Goal: Use online tool/utility: Utilize a website feature to perform a specific function

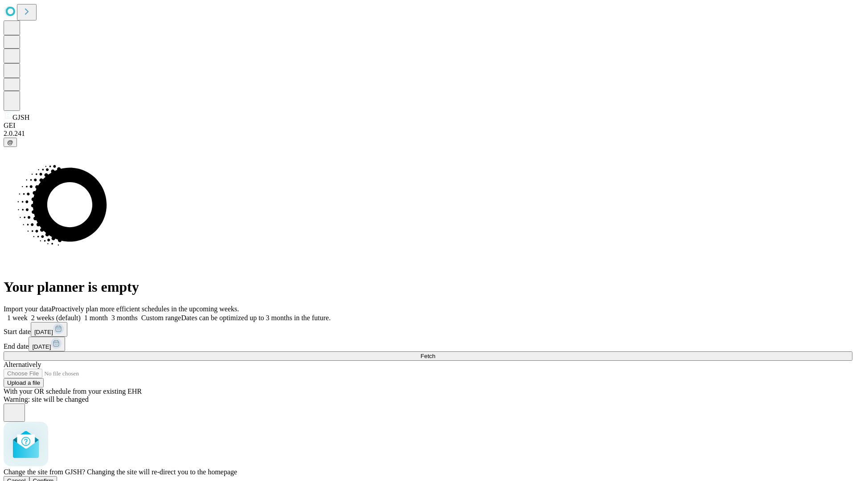
click at [54, 478] on span "Confirm" at bounding box center [43, 481] width 21 height 7
click at [28, 314] on label "1 week" at bounding box center [16, 318] width 24 height 8
click at [435, 353] on span "Fetch" at bounding box center [427, 356] width 15 height 7
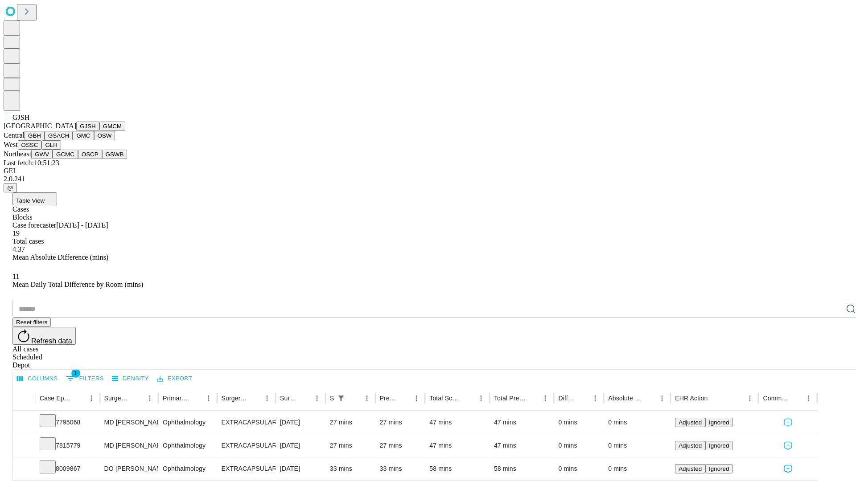
click at [99, 131] on button "GMCM" at bounding box center [112, 126] width 26 height 9
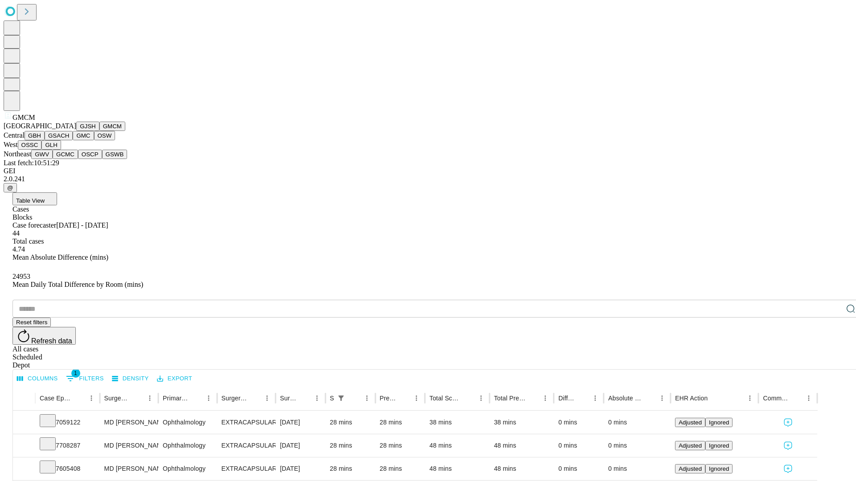
click at [45, 140] on button "GBH" at bounding box center [35, 135] width 20 height 9
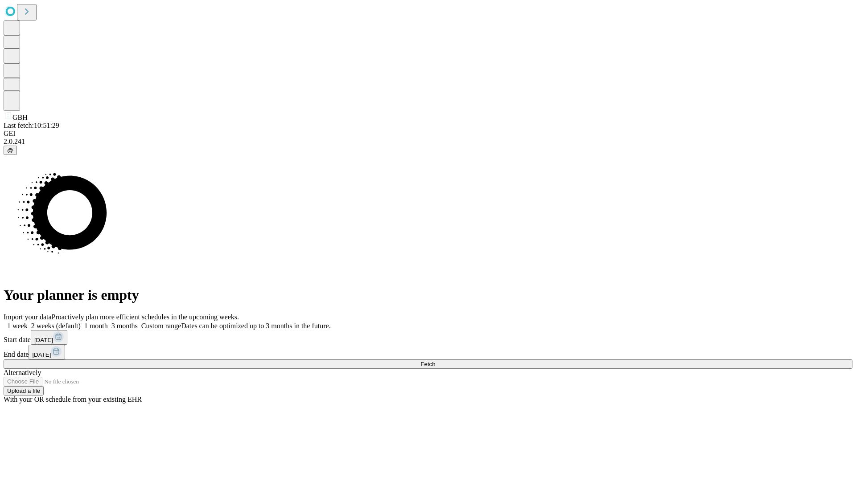
click at [28, 322] on label "1 week" at bounding box center [16, 326] width 24 height 8
click at [435, 361] on span "Fetch" at bounding box center [427, 364] width 15 height 7
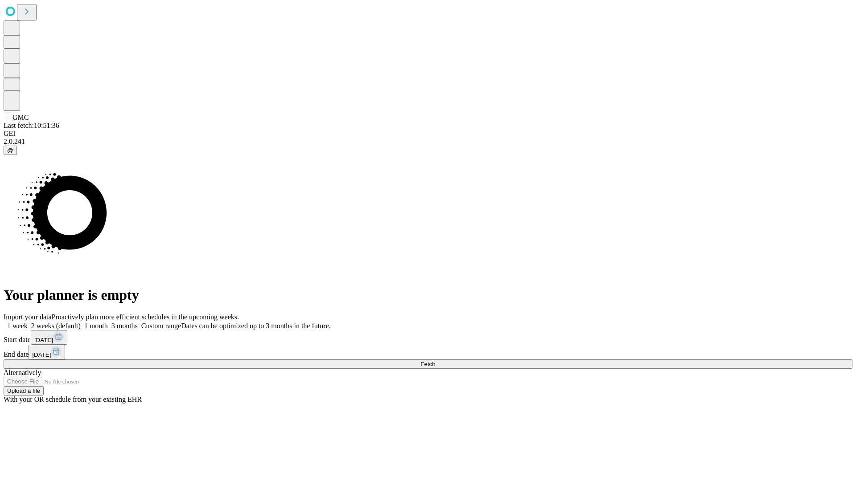
click at [435, 361] on span "Fetch" at bounding box center [427, 364] width 15 height 7
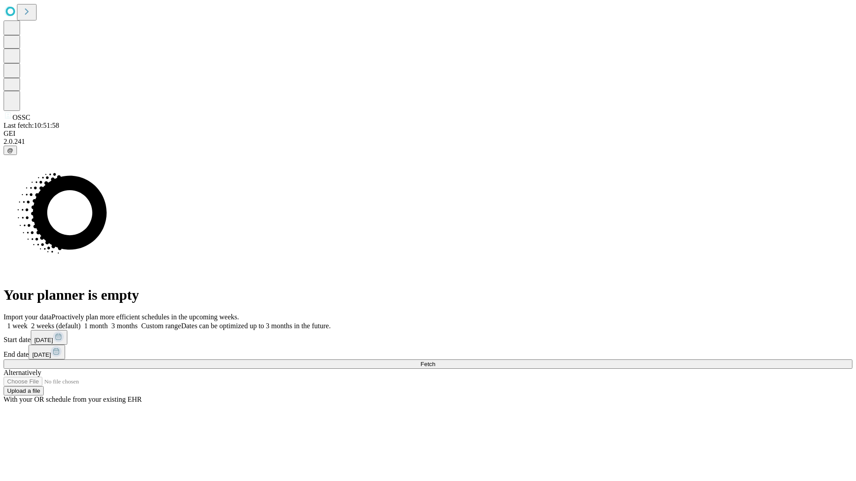
click at [28, 322] on label "1 week" at bounding box center [16, 326] width 24 height 8
click at [435, 361] on span "Fetch" at bounding box center [427, 364] width 15 height 7
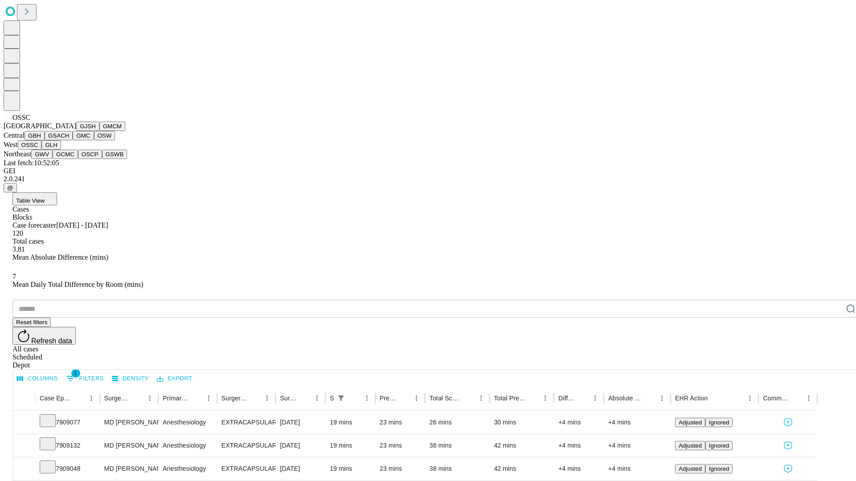
click at [61, 150] on button "GLH" at bounding box center [50, 144] width 19 height 9
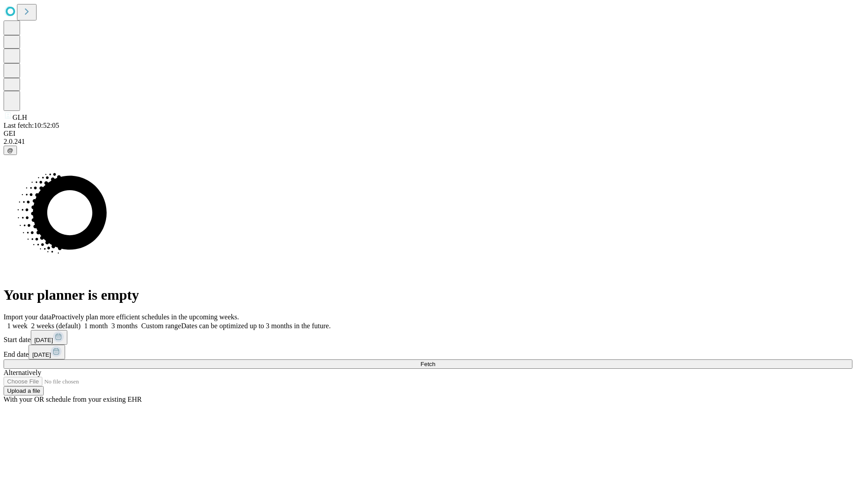
click at [28, 322] on label "1 week" at bounding box center [16, 326] width 24 height 8
click at [435, 361] on span "Fetch" at bounding box center [427, 364] width 15 height 7
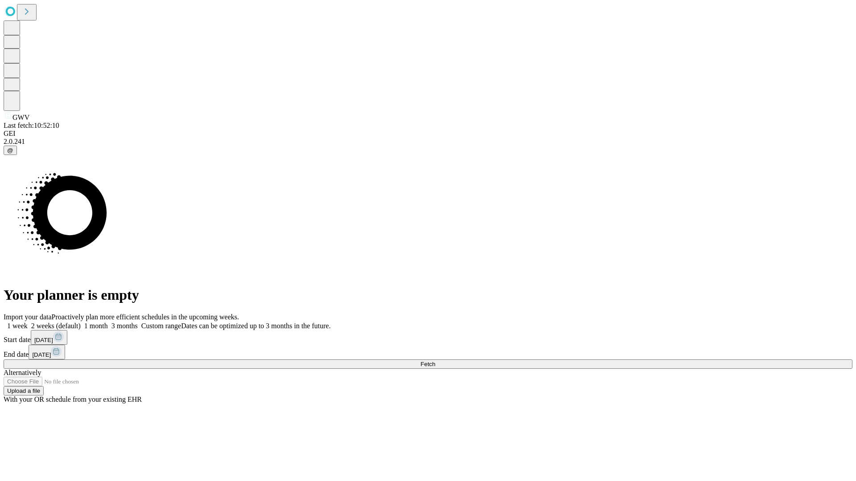
click at [28, 322] on label "1 week" at bounding box center [16, 326] width 24 height 8
click at [435, 361] on span "Fetch" at bounding box center [427, 364] width 15 height 7
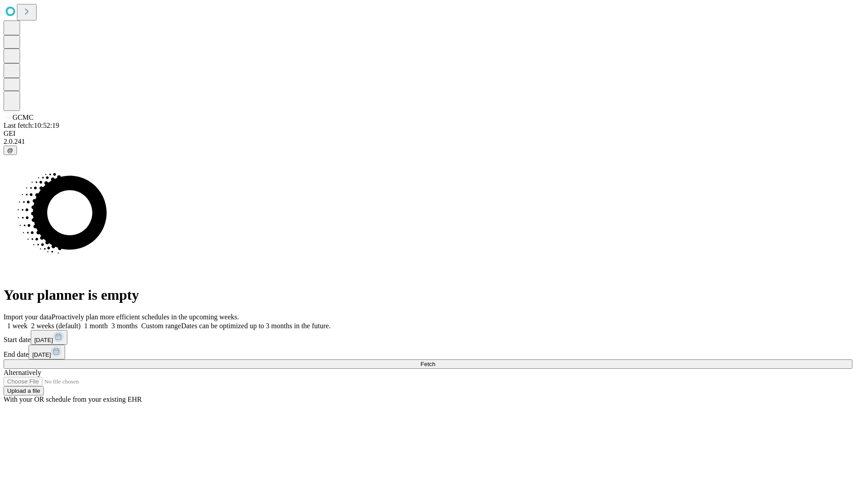
click at [28, 322] on label "1 week" at bounding box center [16, 326] width 24 height 8
click at [435, 361] on span "Fetch" at bounding box center [427, 364] width 15 height 7
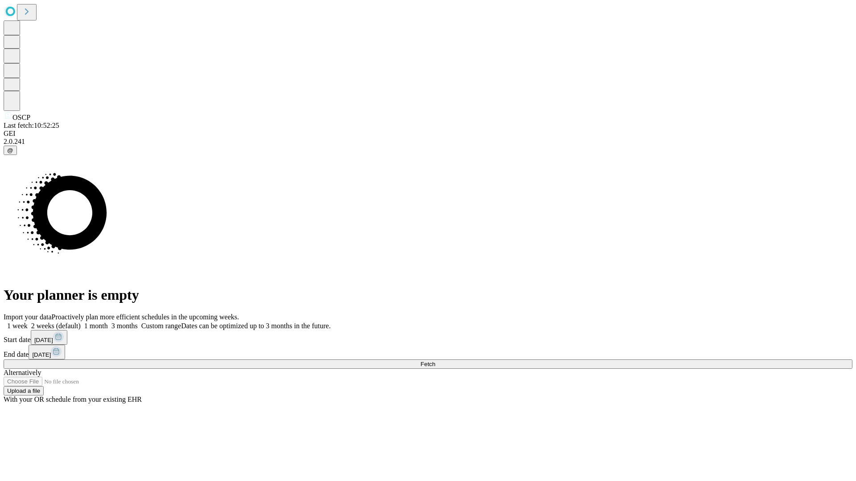
click at [28, 322] on label "1 week" at bounding box center [16, 326] width 24 height 8
click at [435, 361] on span "Fetch" at bounding box center [427, 364] width 15 height 7
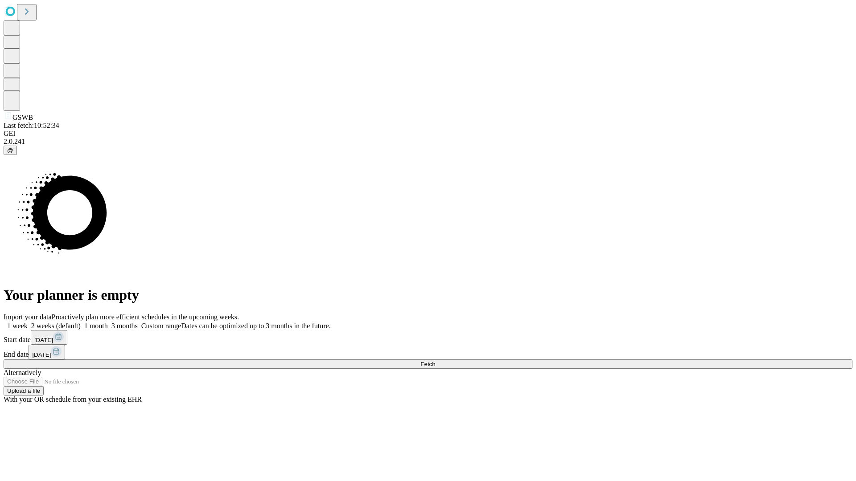
click at [28, 322] on label "1 week" at bounding box center [16, 326] width 24 height 8
click at [435, 361] on span "Fetch" at bounding box center [427, 364] width 15 height 7
